Goal: Task Accomplishment & Management: Manage account settings

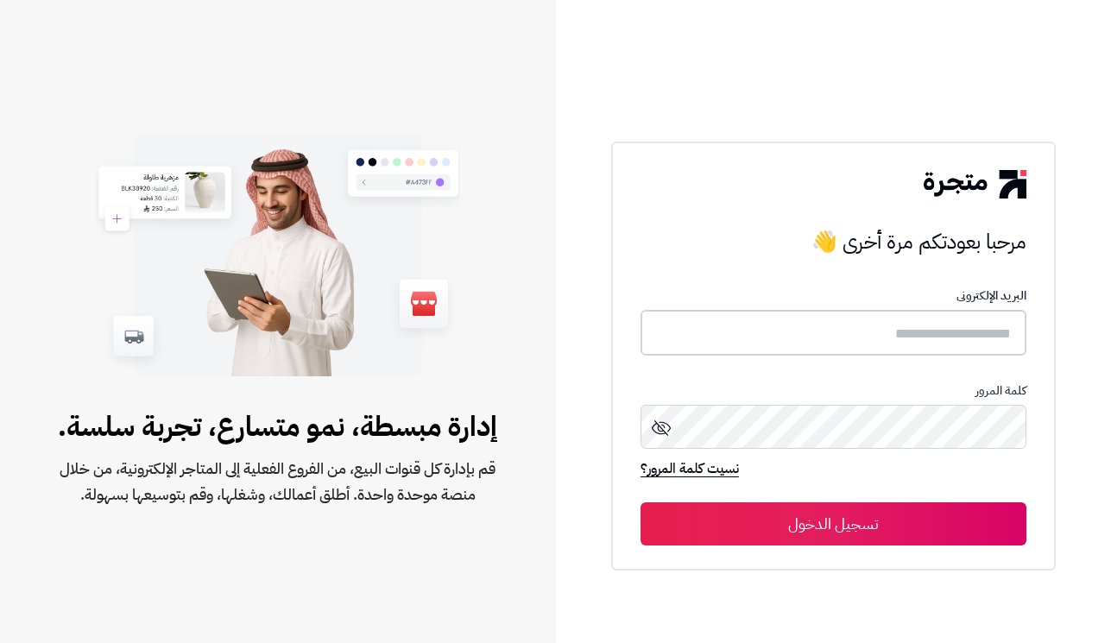
type input "**********"
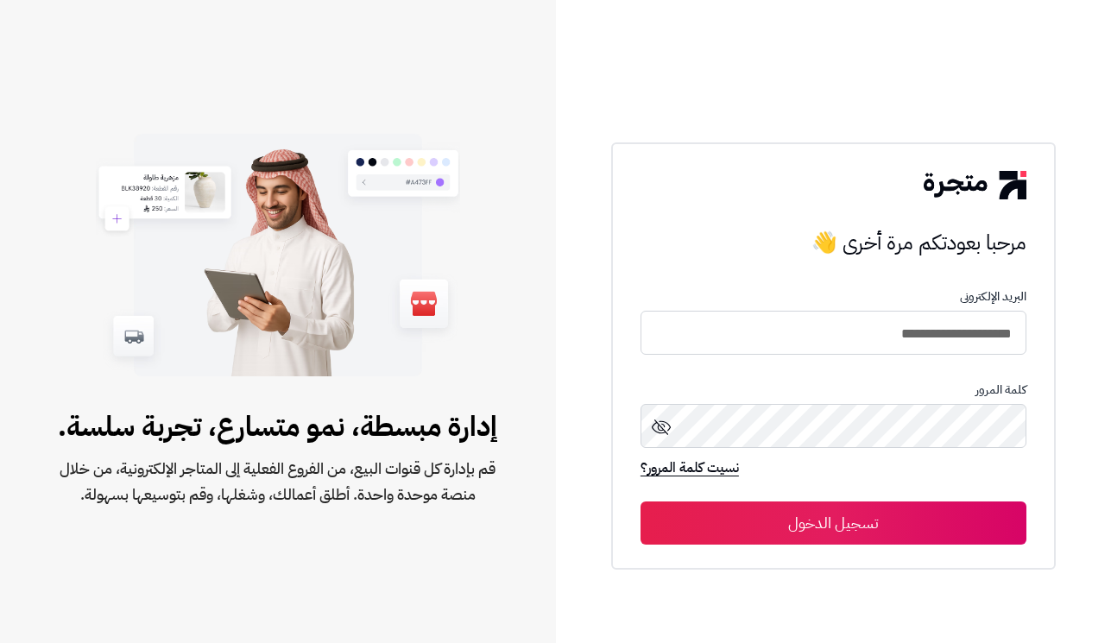
click at [909, 519] on button "تسجيل الدخول" at bounding box center [834, 523] width 386 height 43
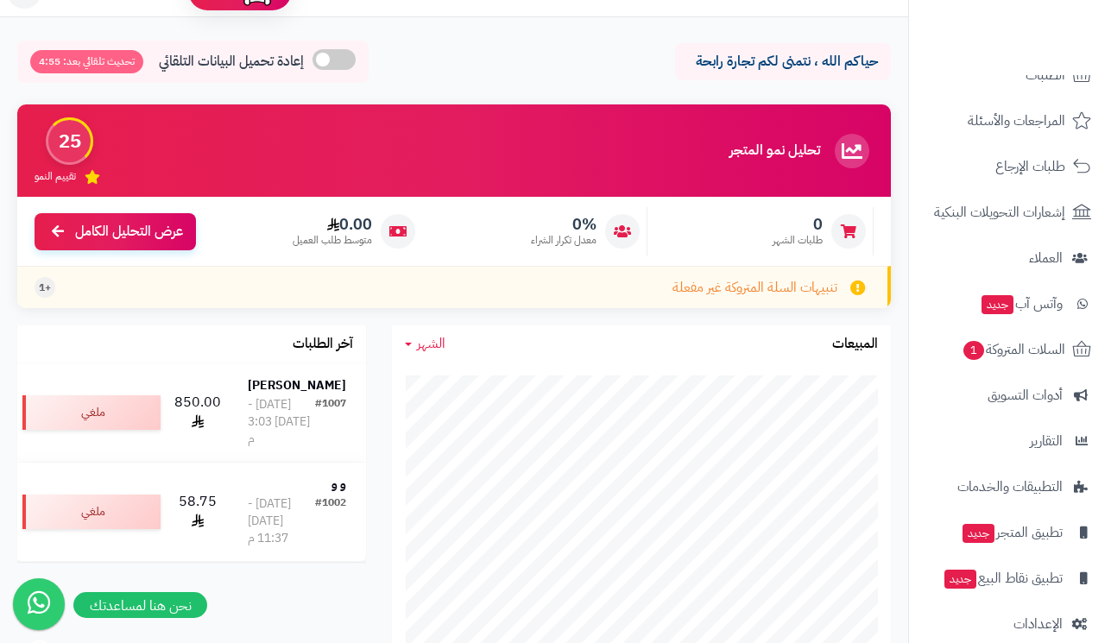
scroll to position [147, 0]
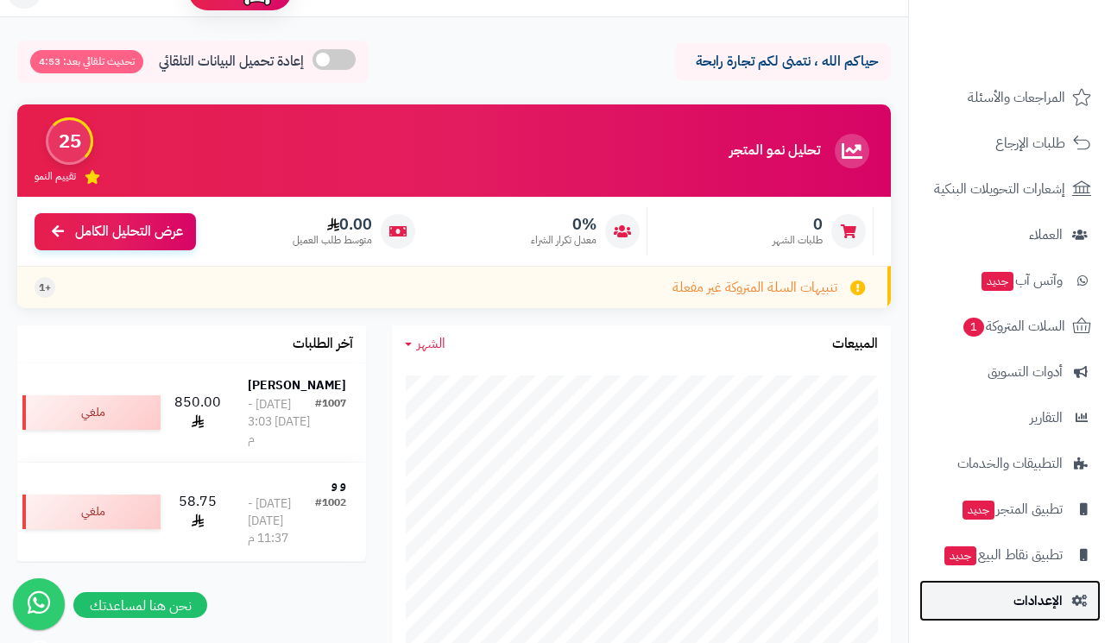
click at [1030, 606] on span "الإعدادات" at bounding box center [1038, 601] width 49 height 24
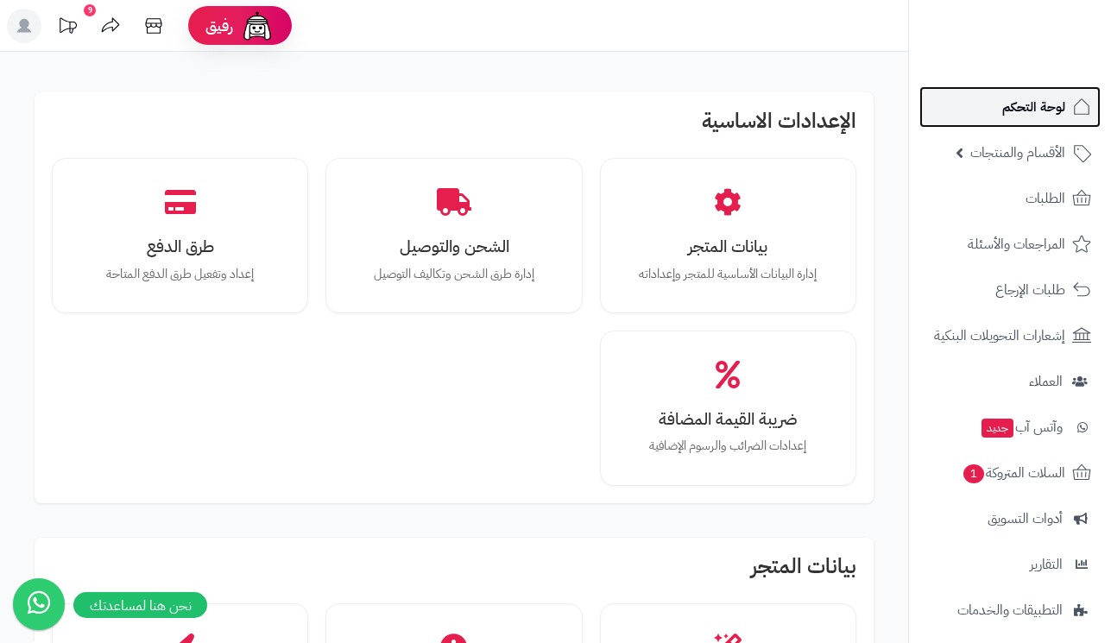
click at [1071, 115] on link "لوحة التحكم" at bounding box center [1010, 106] width 181 height 41
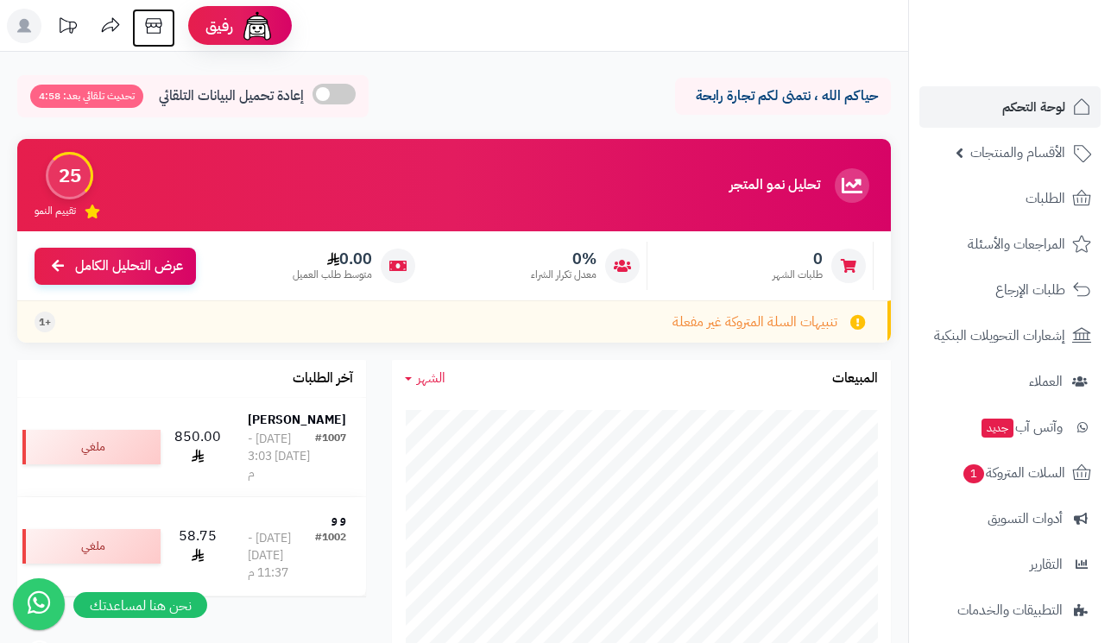
click at [148, 26] on icon at bounding box center [153, 26] width 35 height 35
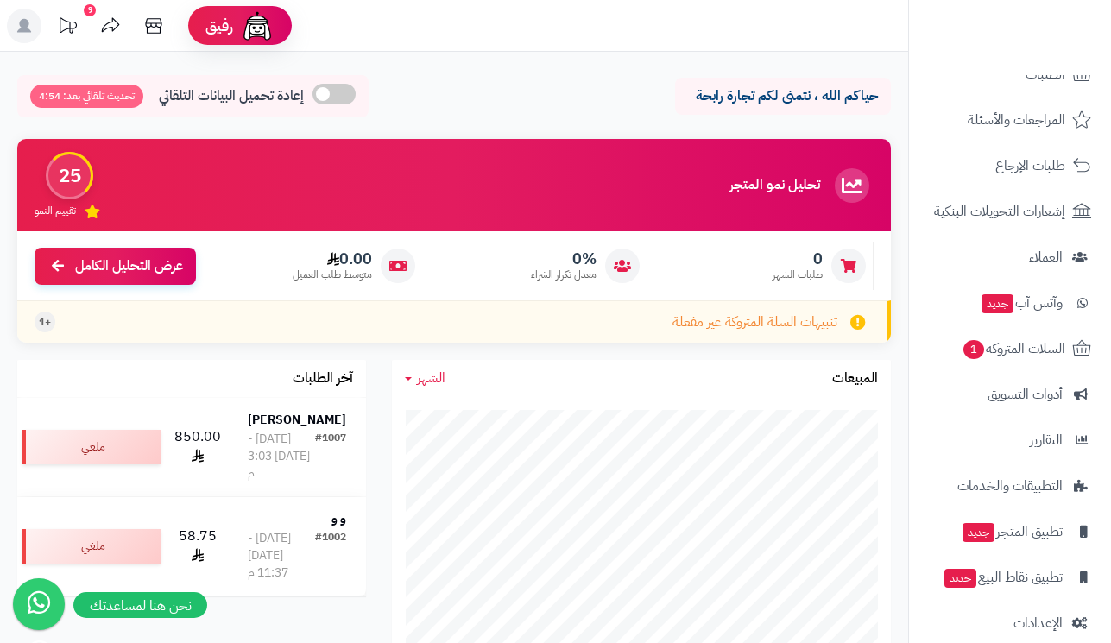
scroll to position [147, 0]
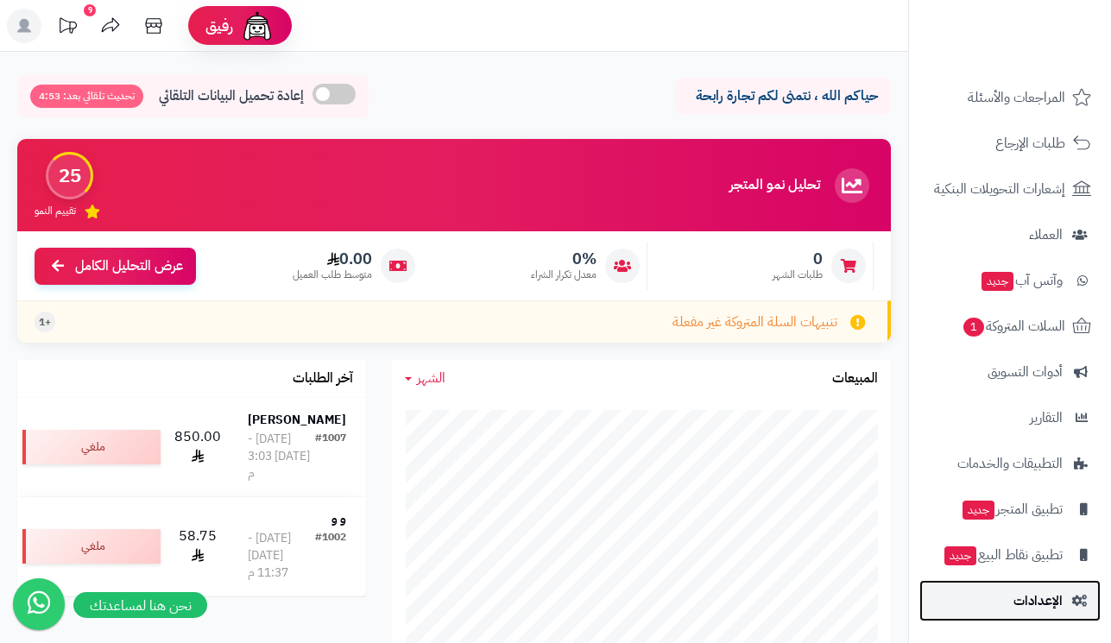
click at [1032, 599] on span "الإعدادات" at bounding box center [1038, 601] width 49 height 24
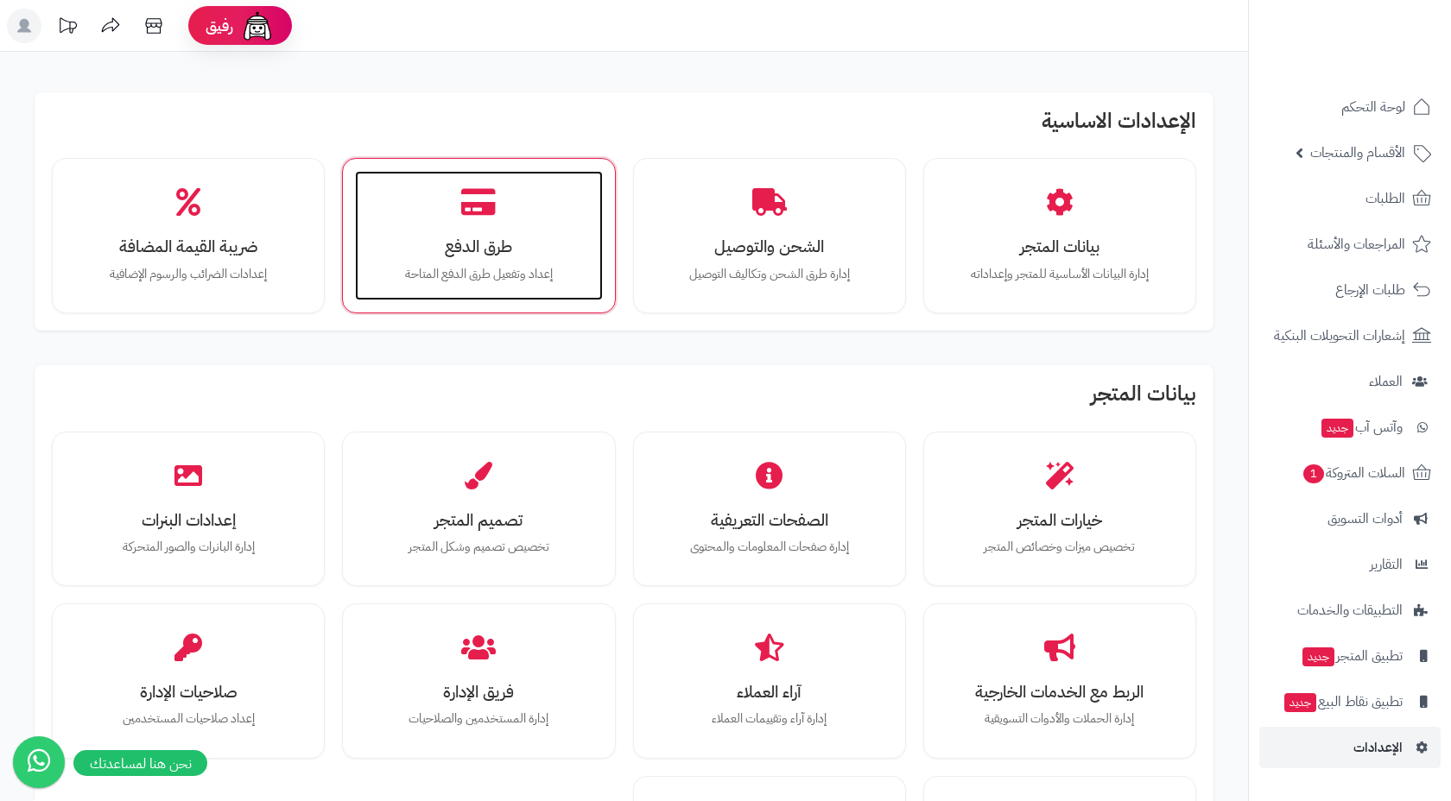
click at [565, 226] on div "طرق الدفع إعداد وتفعيل طرق الدفع المتاحة" at bounding box center [478, 236] width 247 height 130
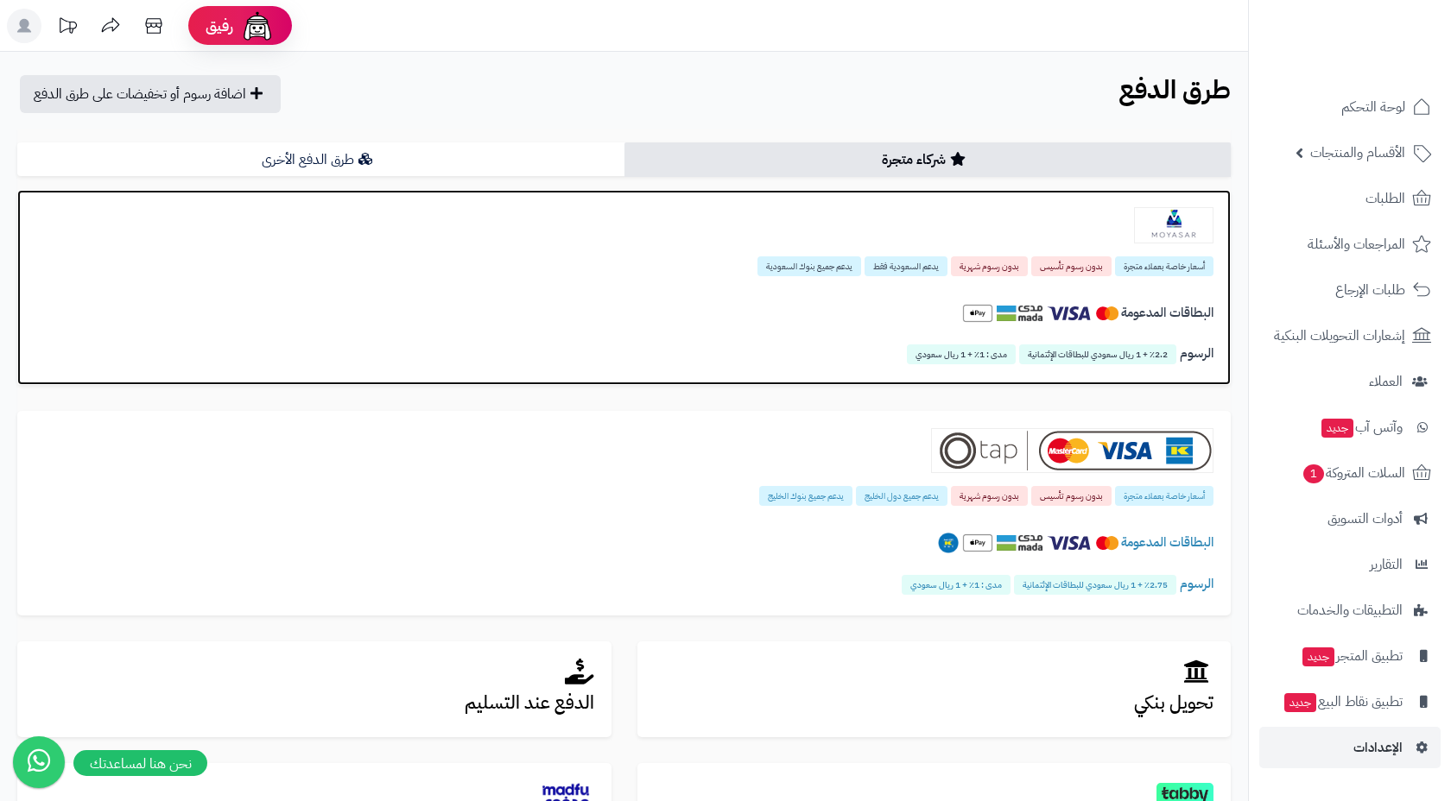
click at [908, 249] on div "أسعار خاصة بعملاء متجرة بدون رسوم تأسيس بدون رسوم شهرية يدعم السعودية فقط يدعم …" at bounding box center [623, 287] width 1213 height 195
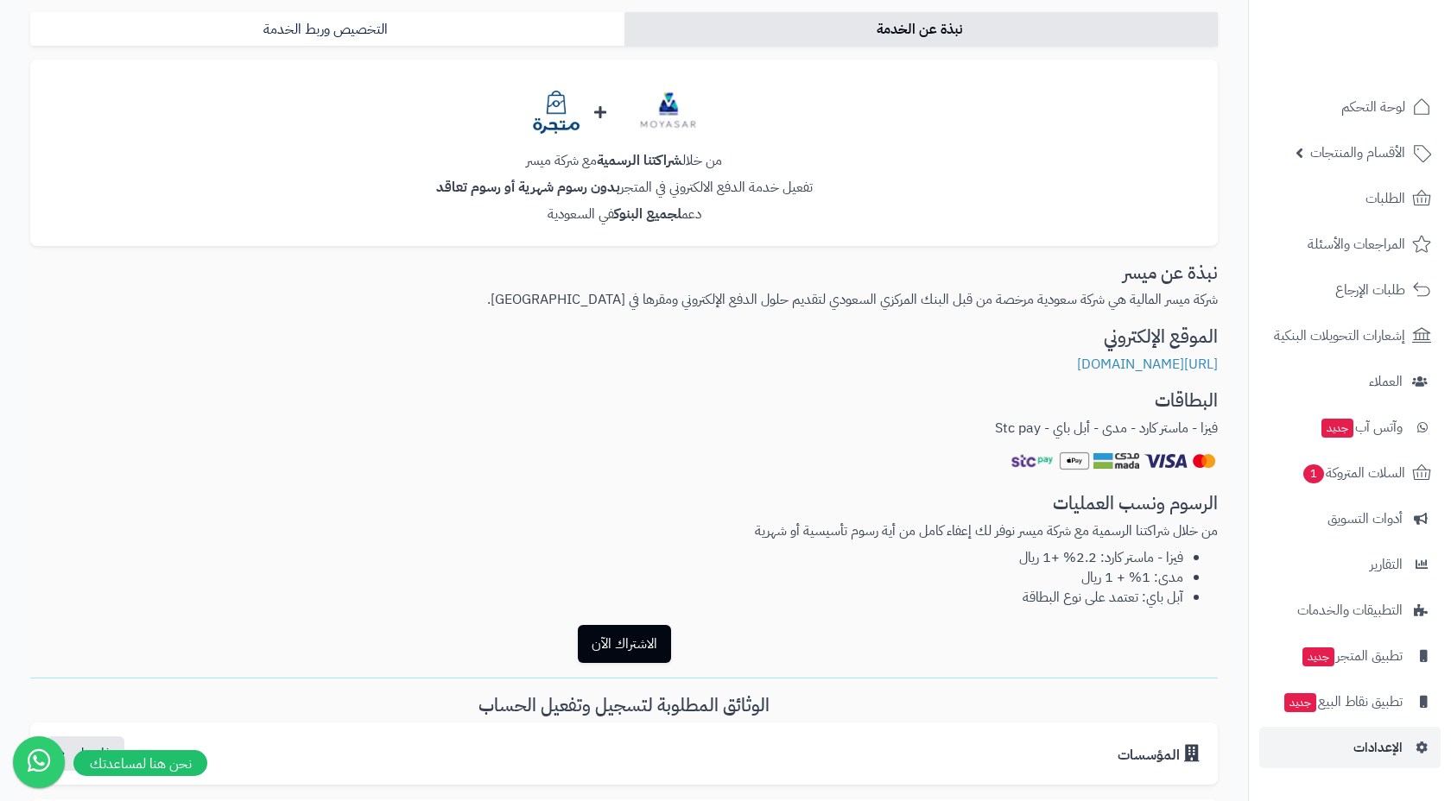
scroll to position [173, 0]
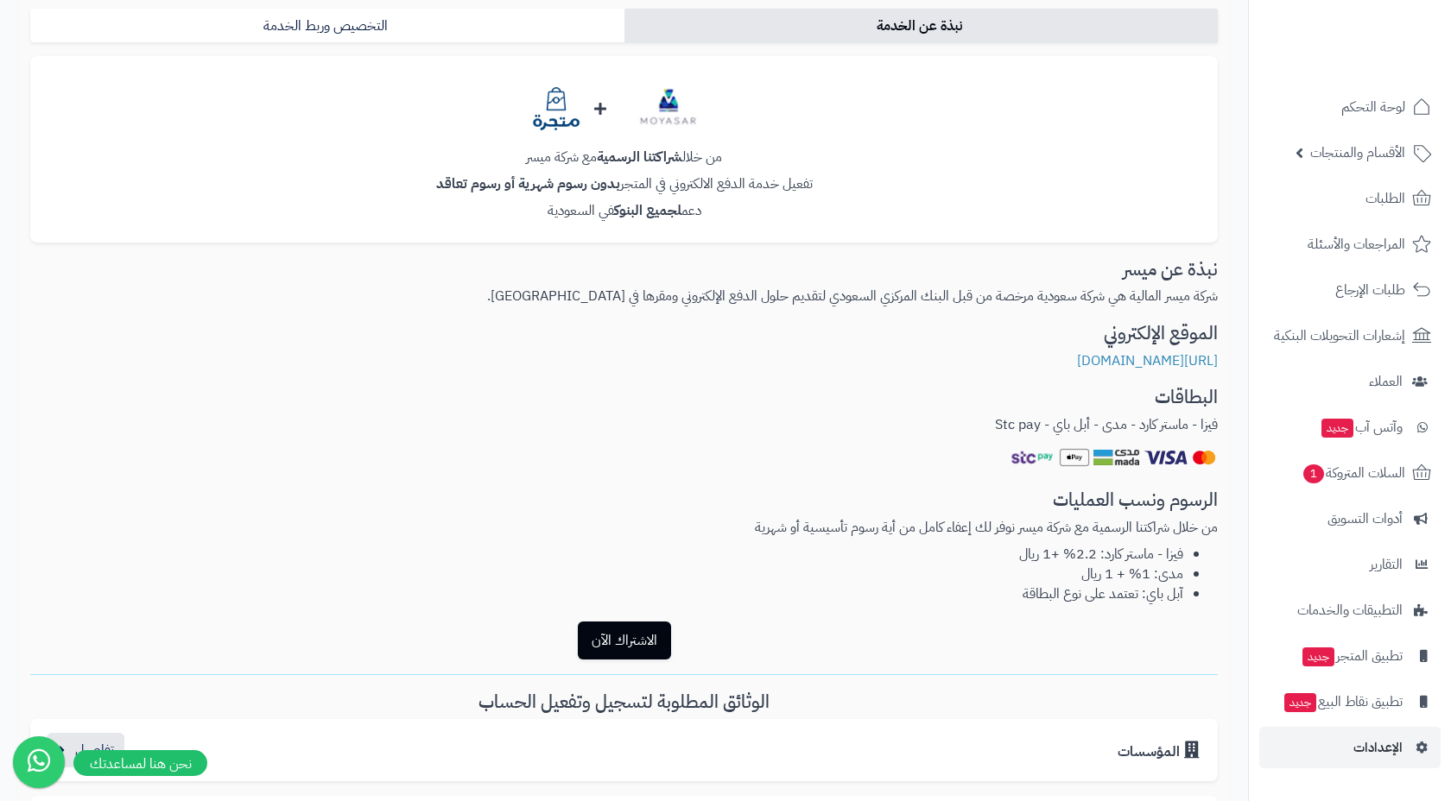
click at [576, 635] on div "الاشتراك الآن" at bounding box center [624, 641] width 98 height 38
click at [598, 636] on button "الاشتراك الآن" at bounding box center [624, 640] width 93 height 38
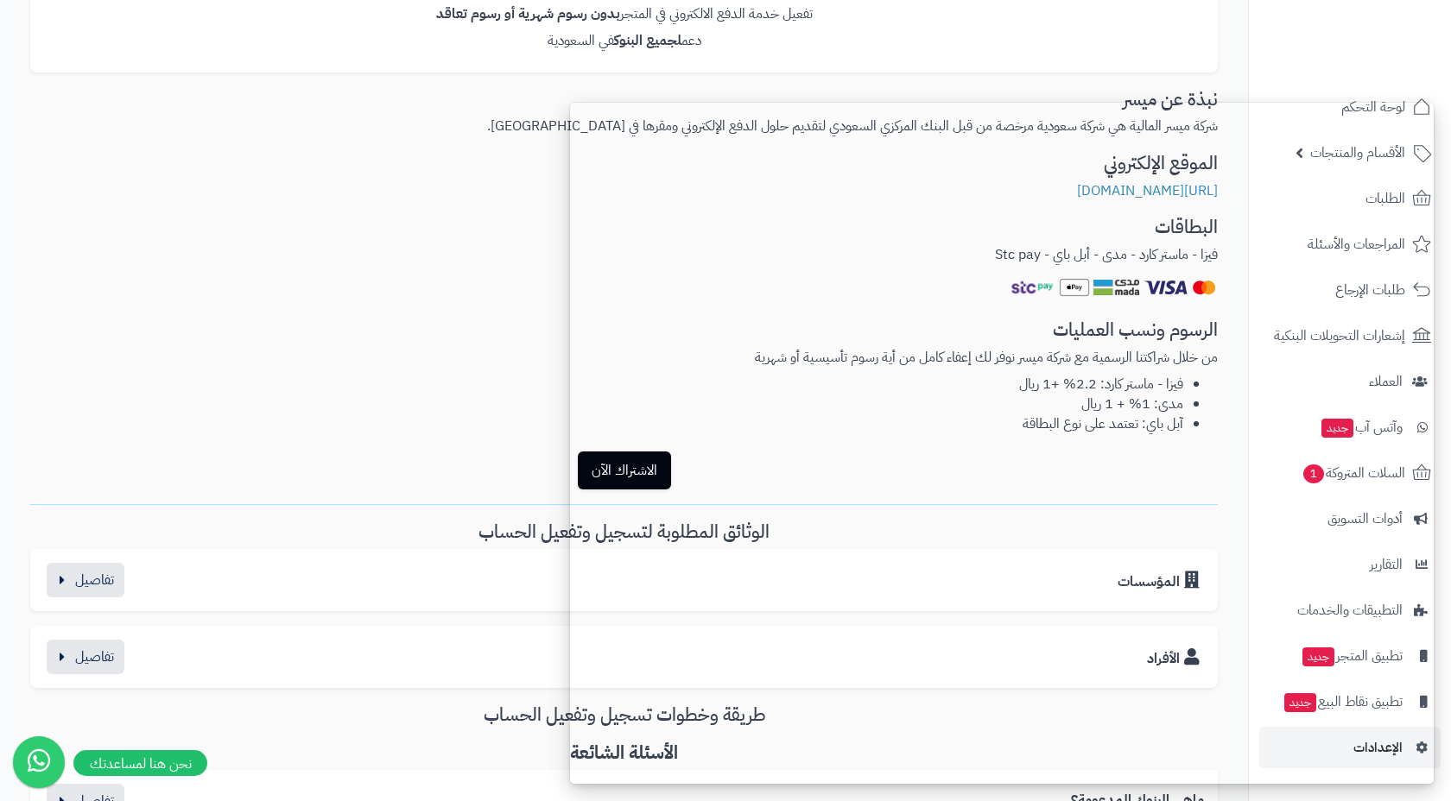
scroll to position [311, 0]
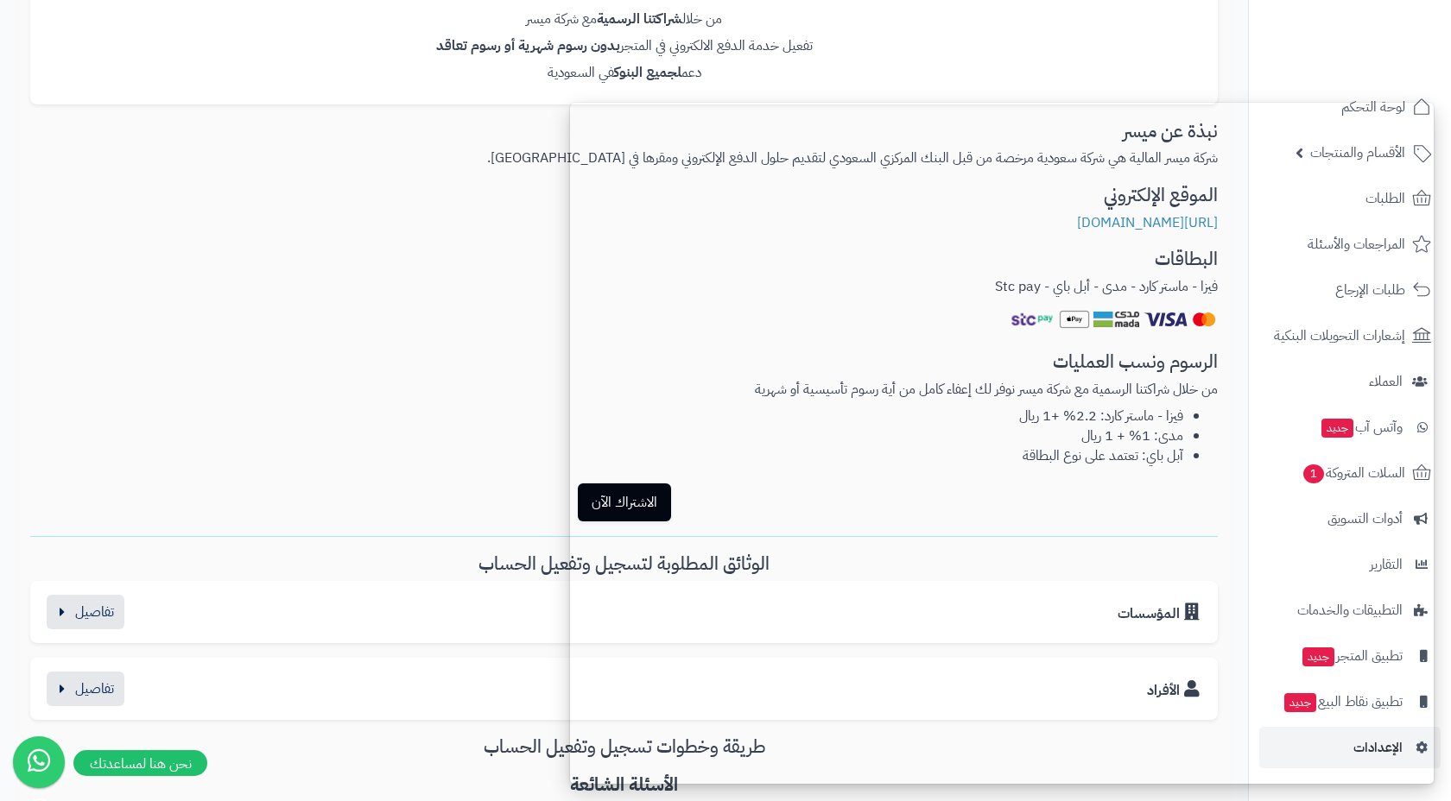
click at [1391, 52] on div at bounding box center [1349, 37] width 203 height 75
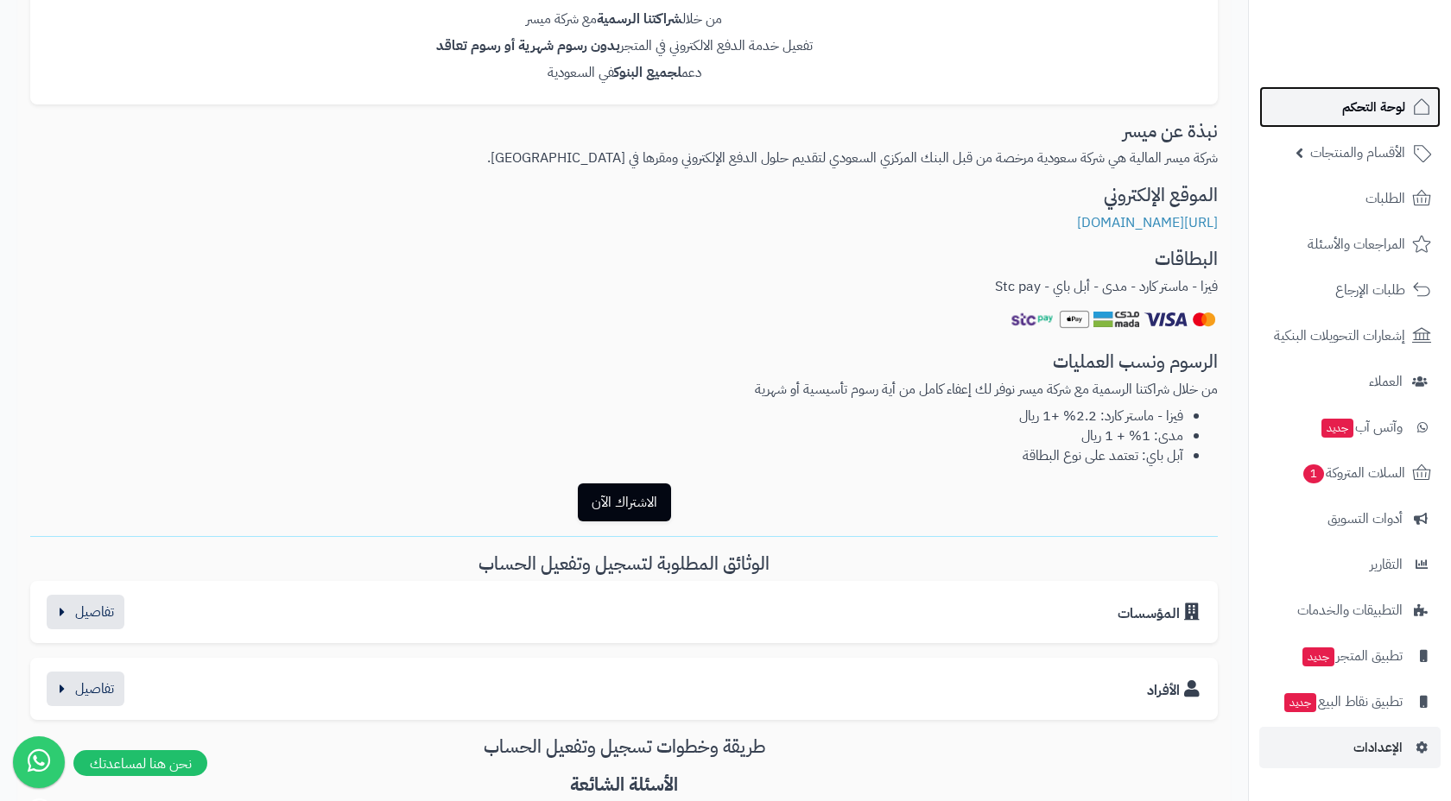
click at [1404, 103] on span "لوحة التحكم" at bounding box center [1373, 107] width 63 height 24
